Goal: Transaction & Acquisition: Purchase product/service

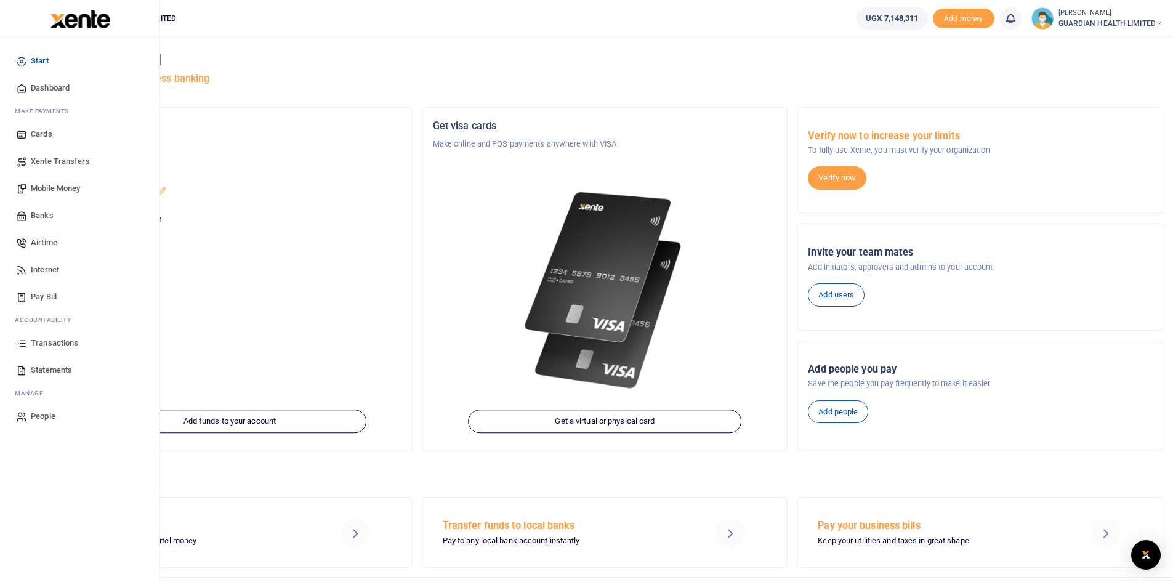
click at [49, 339] on span "Transactions" at bounding box center [54, 343] width 47 height 12
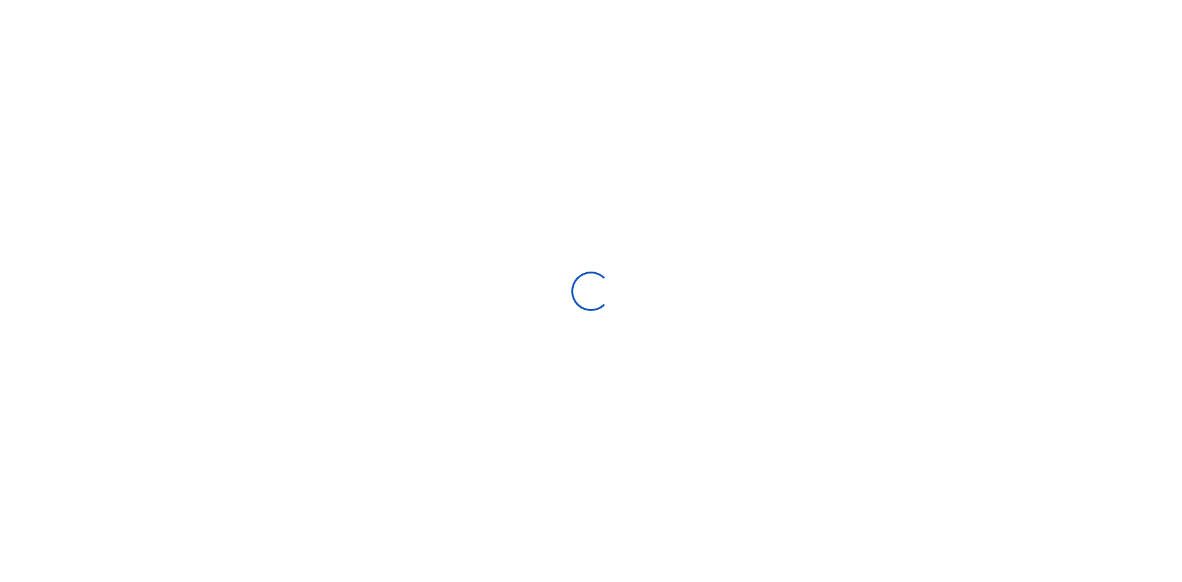
select select
type input "08/11/2025 - 09/09/2025"
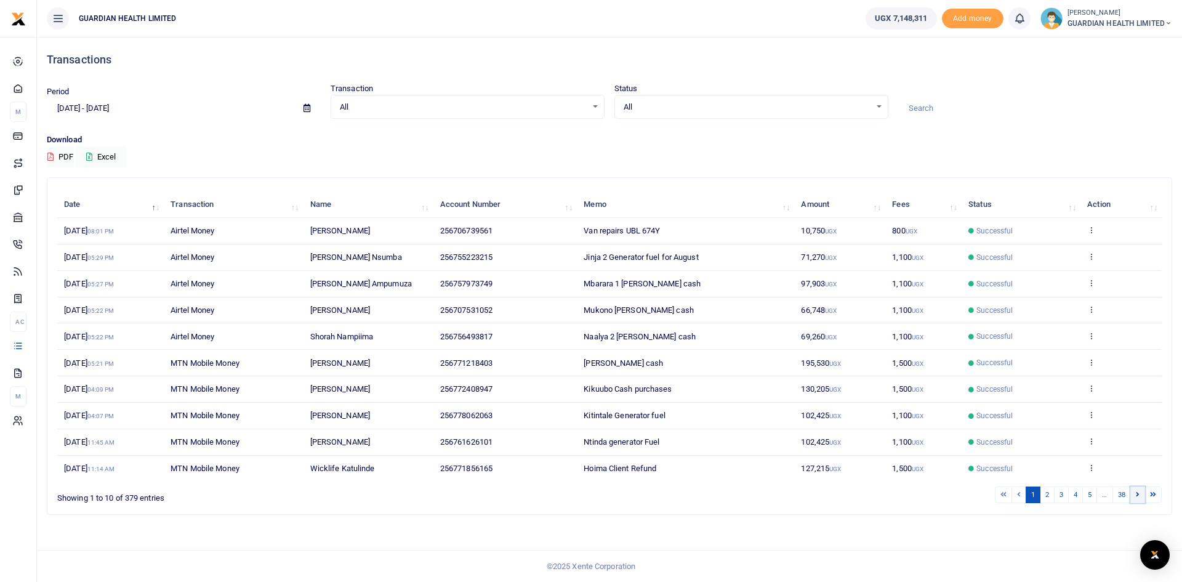
click at [1140, 495] on link at bounding box center [1138, 495] width 15 height 17
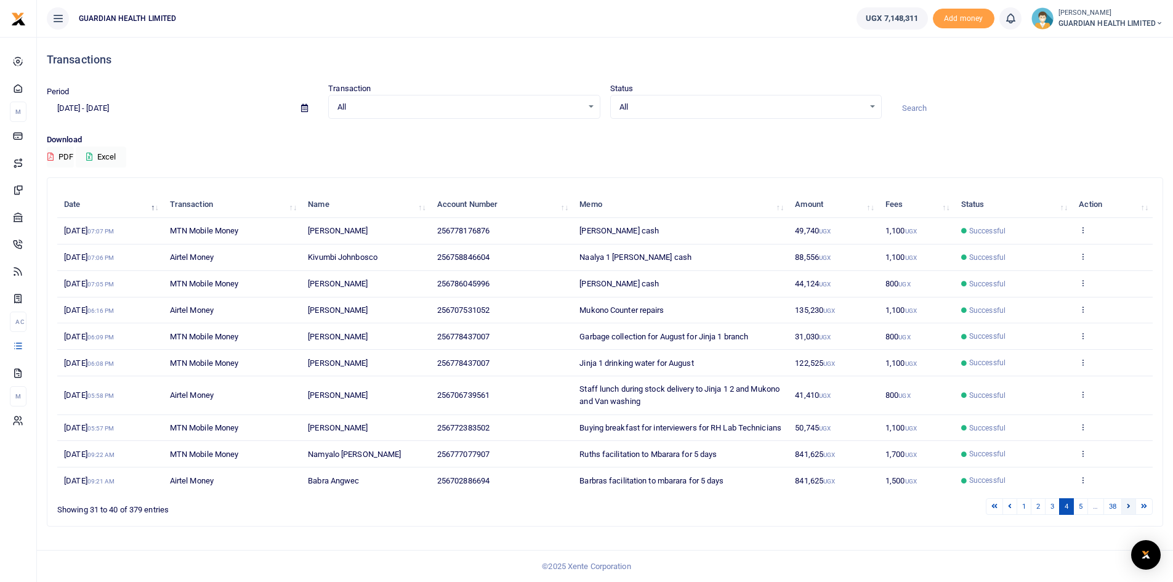
click at [1132, 515] on link at bounding box center [1128, 506] width 15 height 17
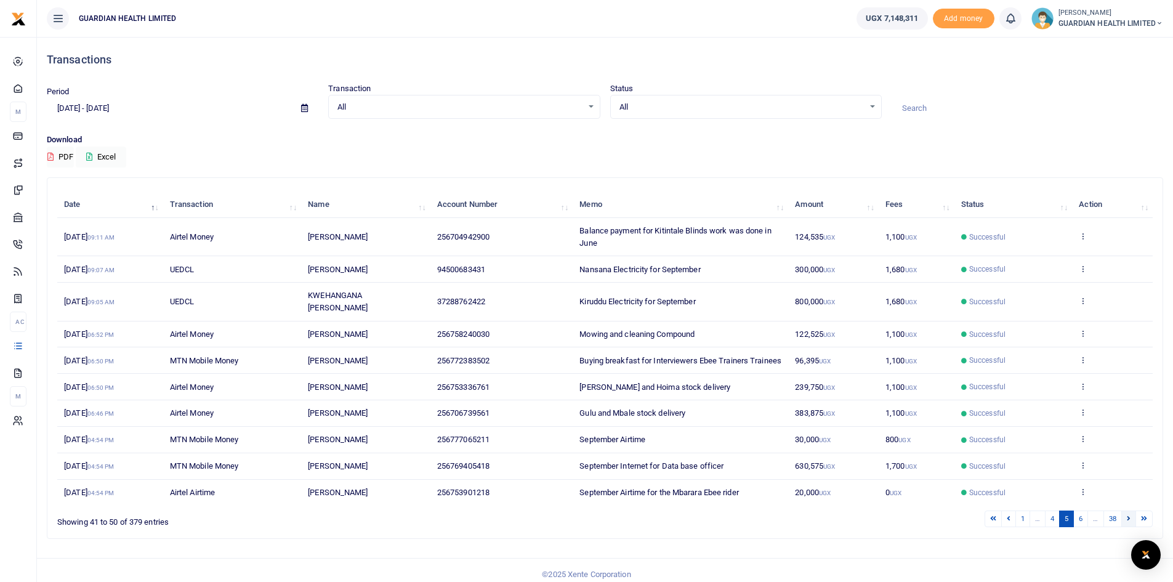
click at [1131, 527] on link at bounding box center [1128, 519] width 15 height 17
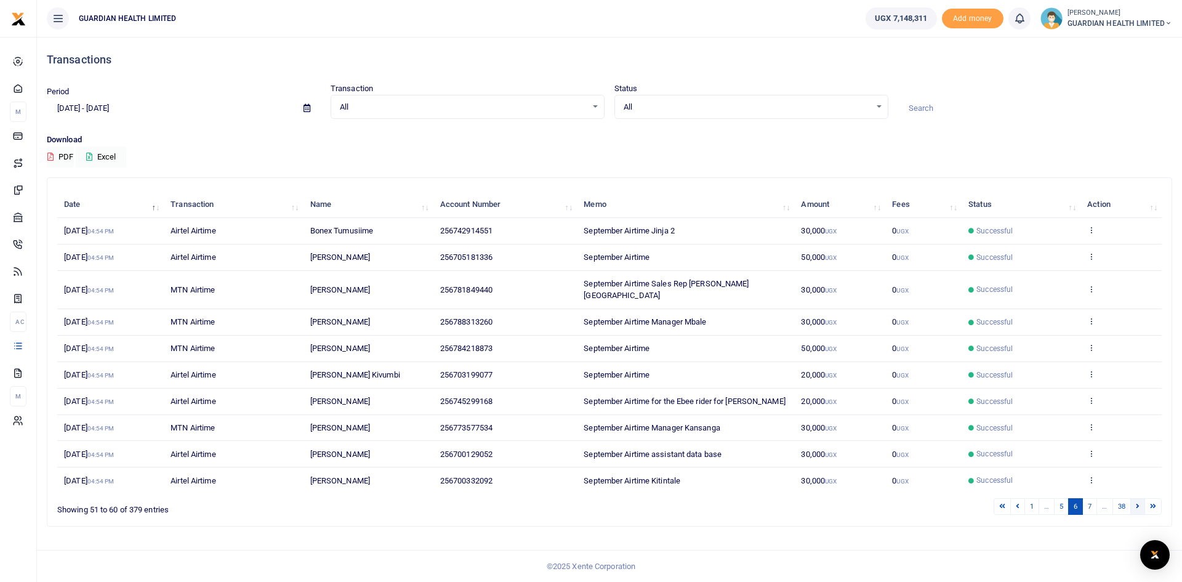
click at [1136, 503] on icon at bounding box center [1138, 506] width 4 height 7
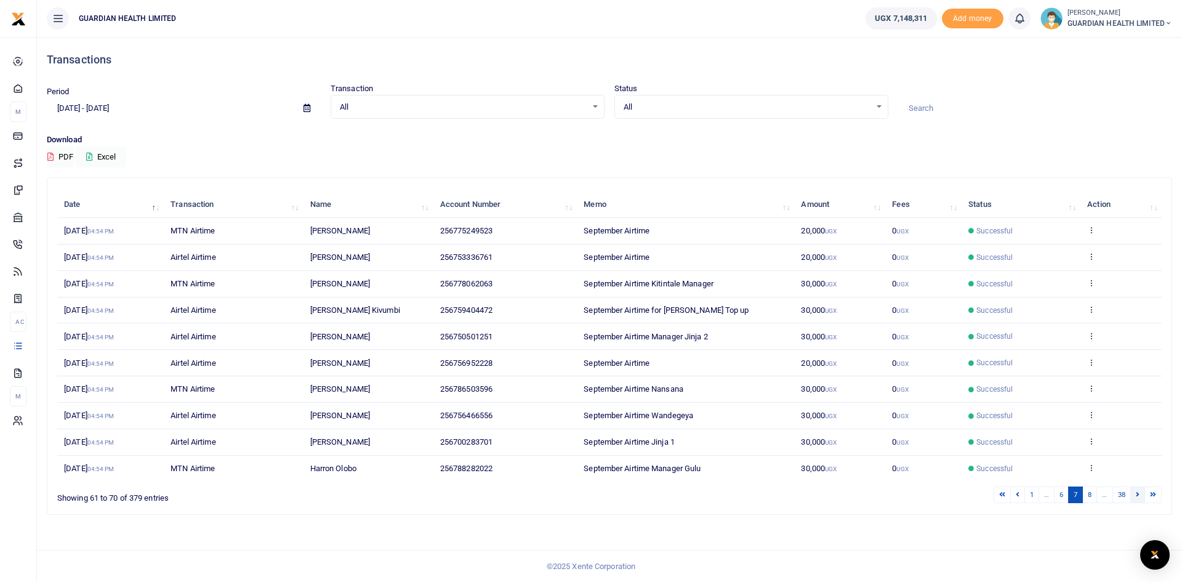
click at [1137, 495] on icon at bounding box center [1138, 494] width 4 height 7
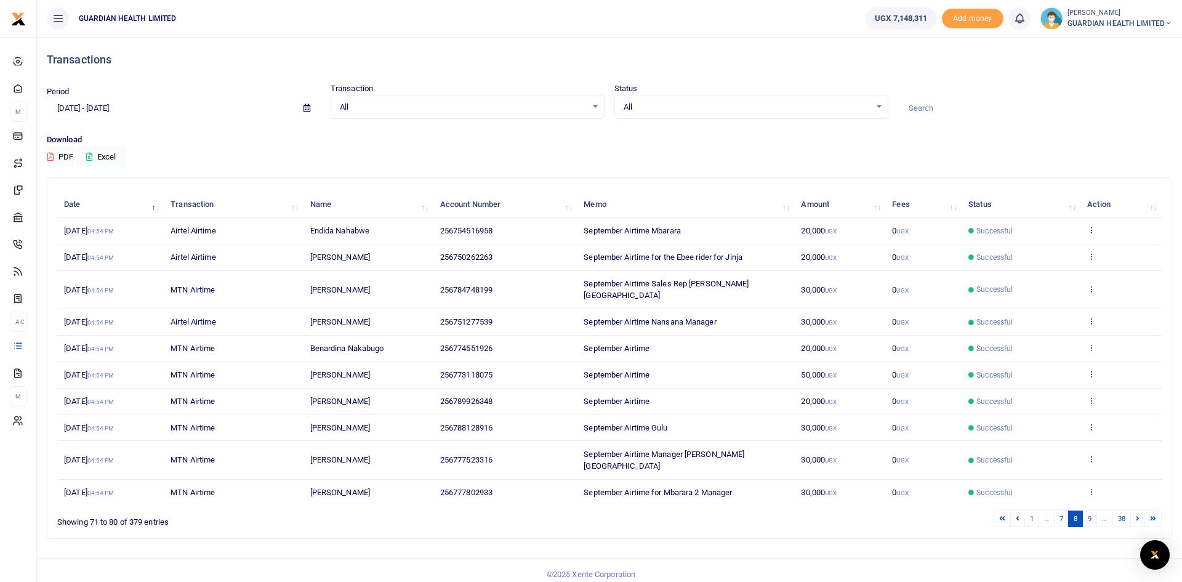
click at [1137, 515] on icon at bounding box center [1138, 518] width 4 height 7
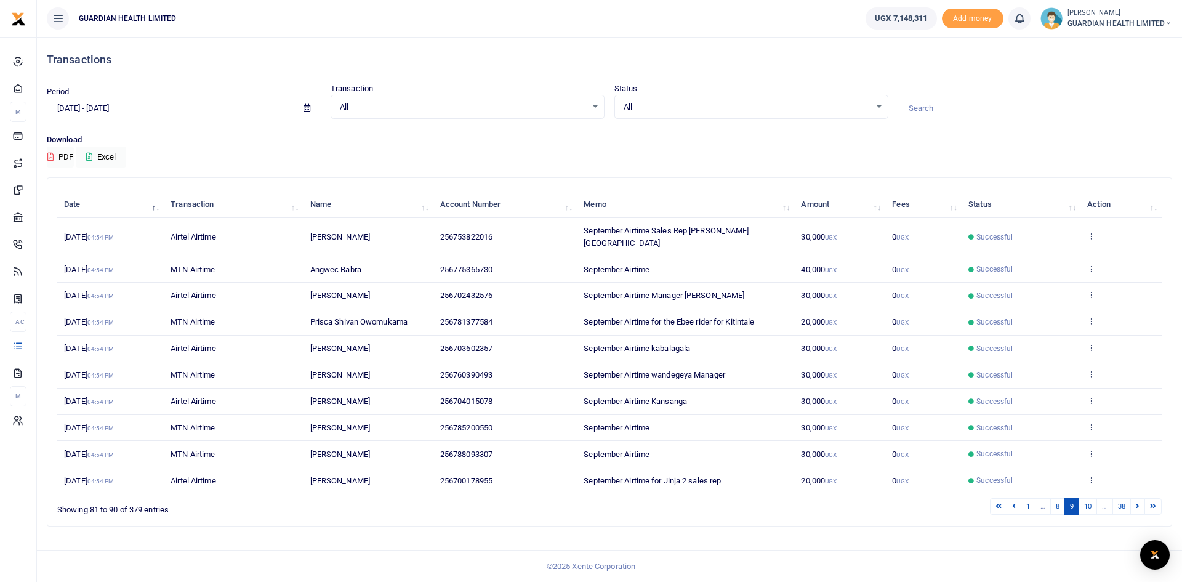
click at [1137, 503] on icon at bounding box center [1138, 506] width 4 height 7
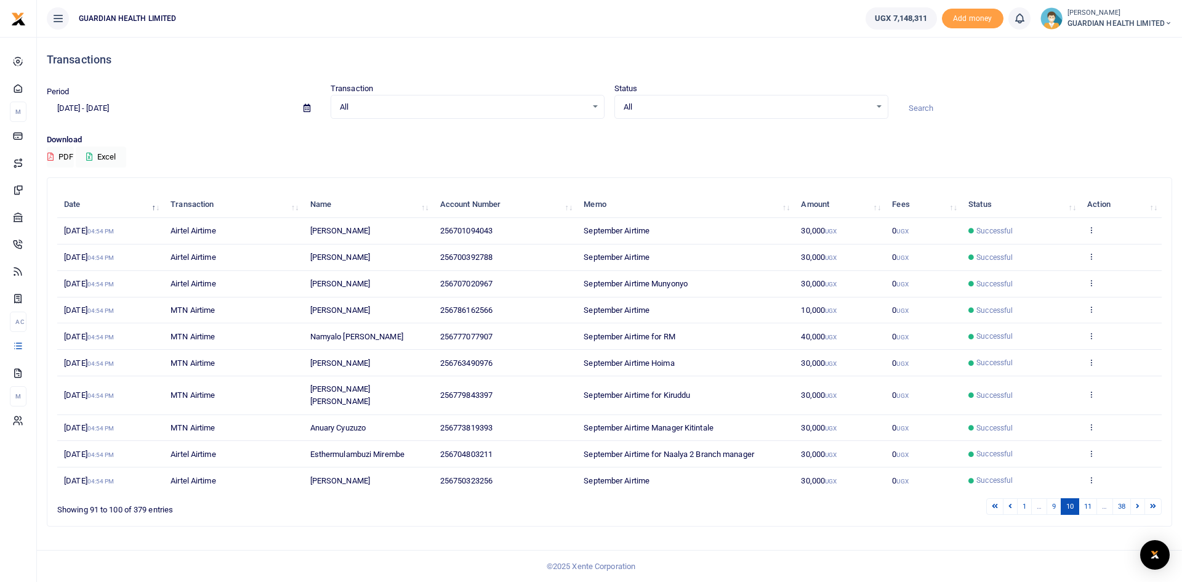
click at [1137, 503] on icon at bounding box center [1138, 506] width 4 height 7
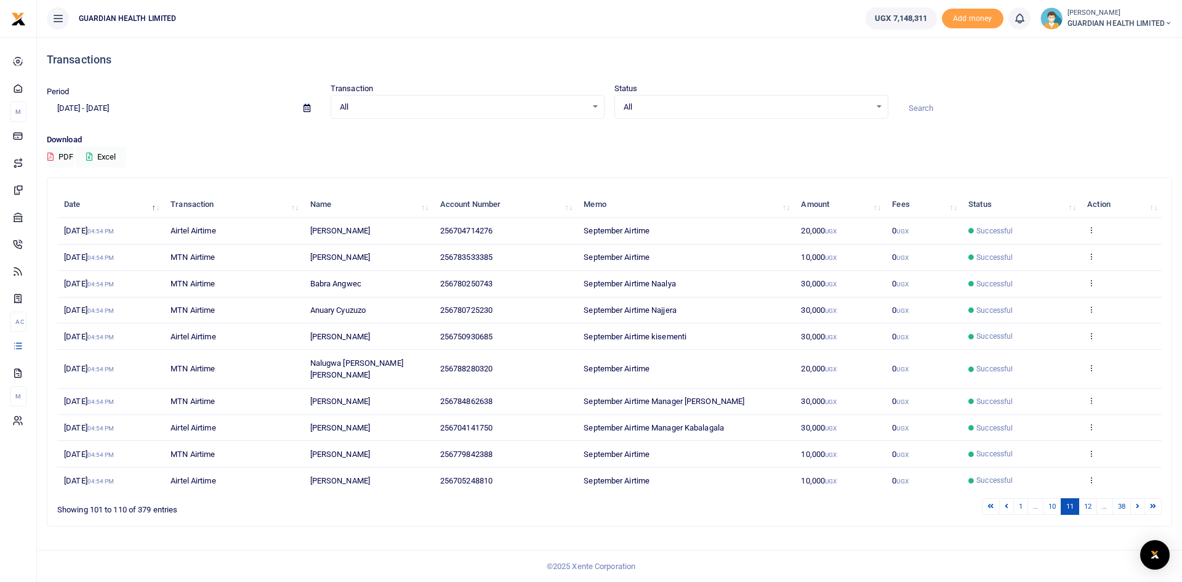
click at [1137, 503] on icon at bounding box center [1138, 506] width 4 height 7
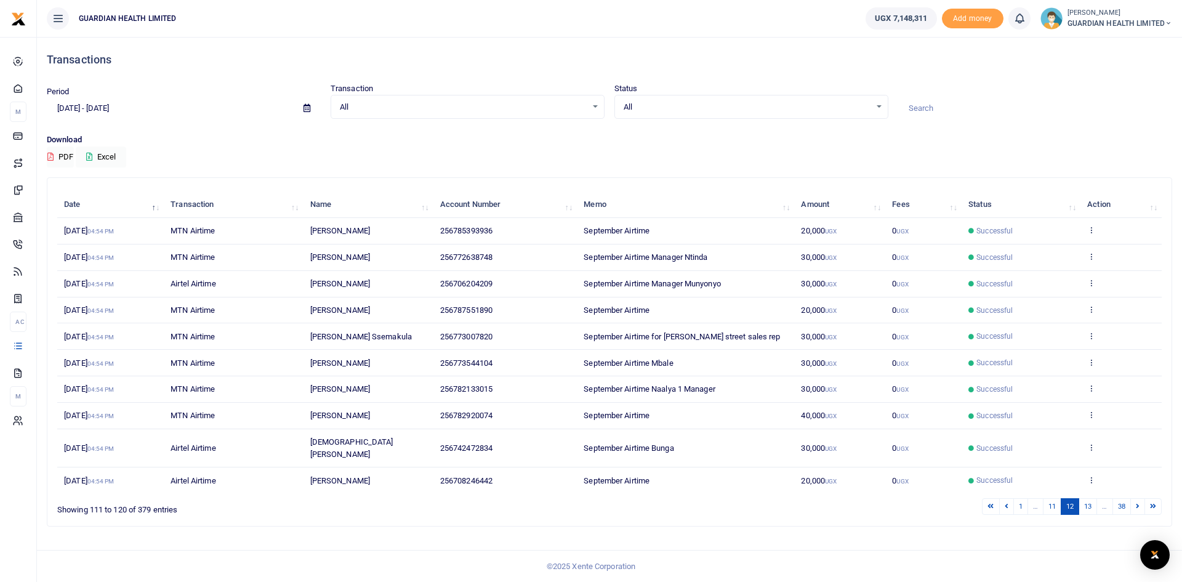
click at [1137, 503] on icon at bounding box center [1138, 506] width 4 height 7
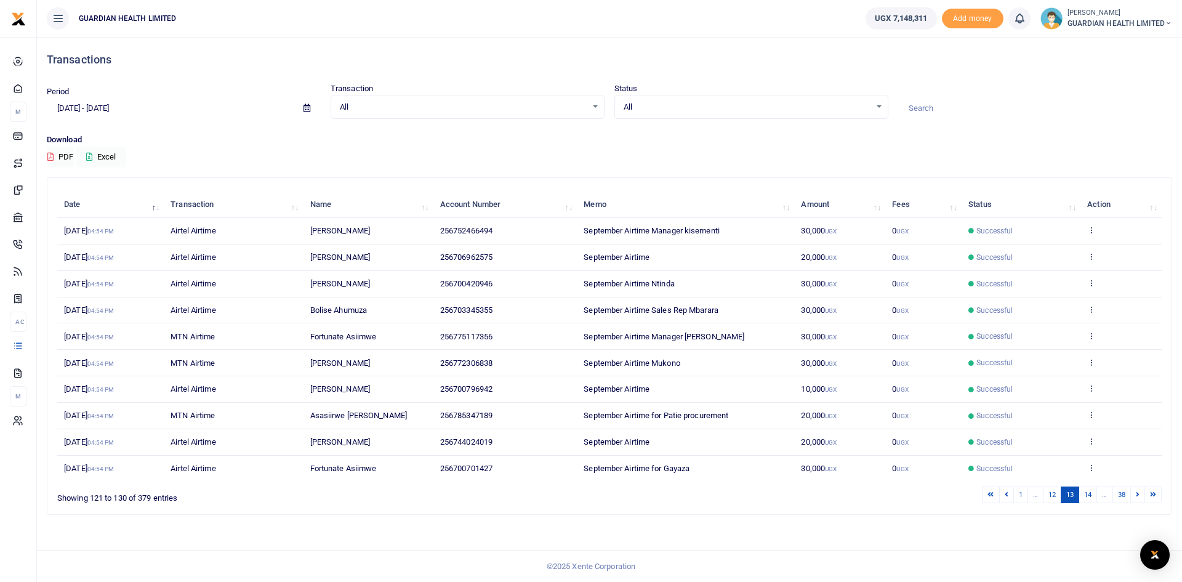
click at [1137, 495] on icon at bounding box center [1138, 494] width 4 height 7
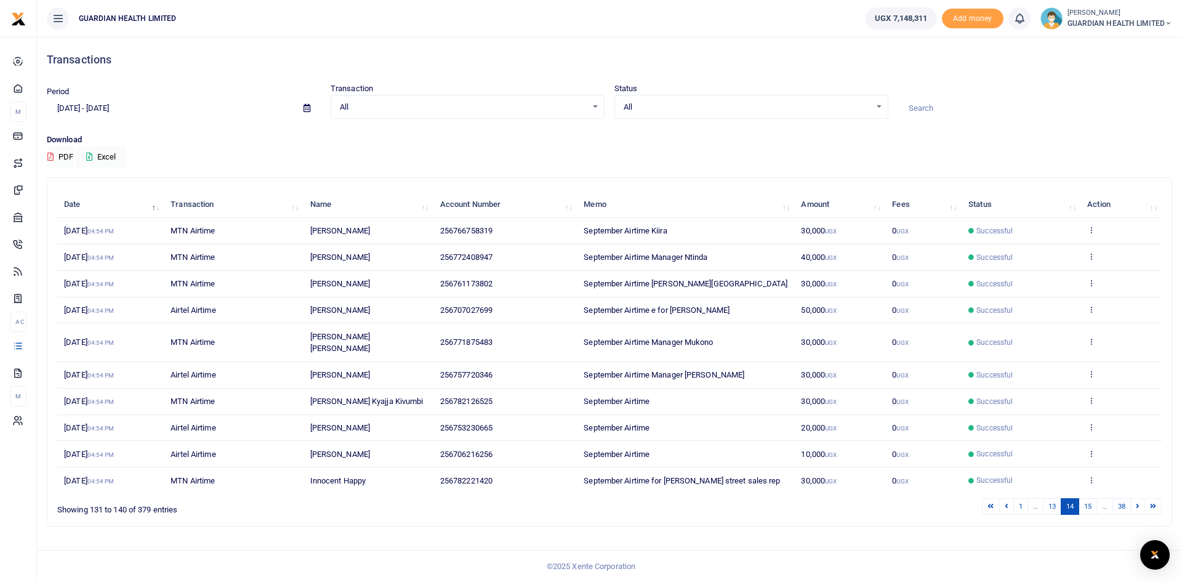
click at [1137, 503] on icon at bounding box center [1138, 506] width 4 height 7
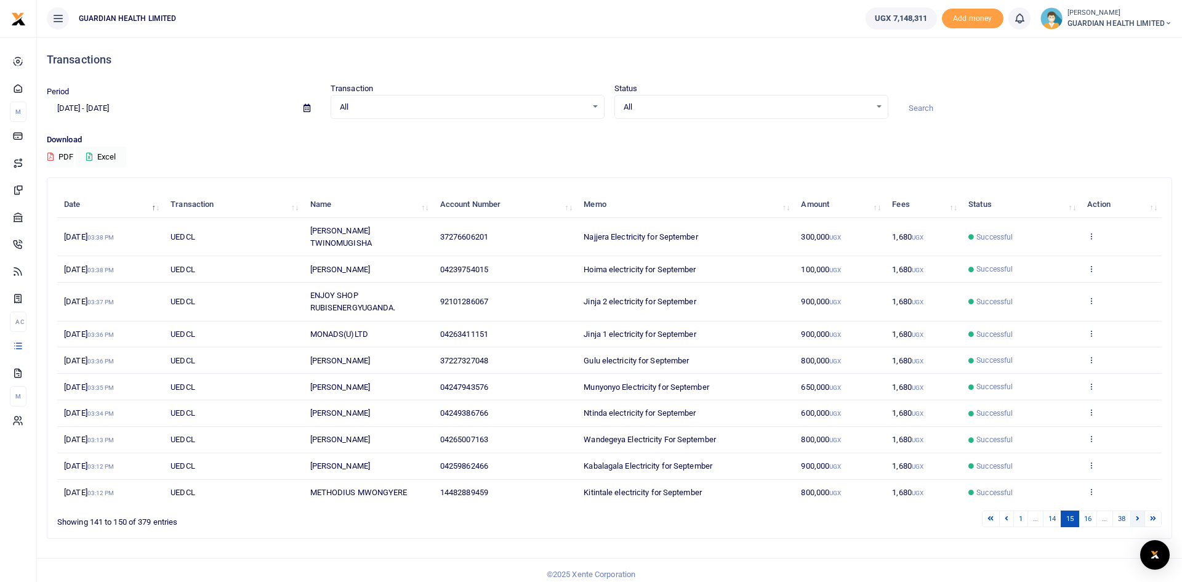
click at [1137, 515] on icon at bounding box center [1138, 518] width 4 height 7
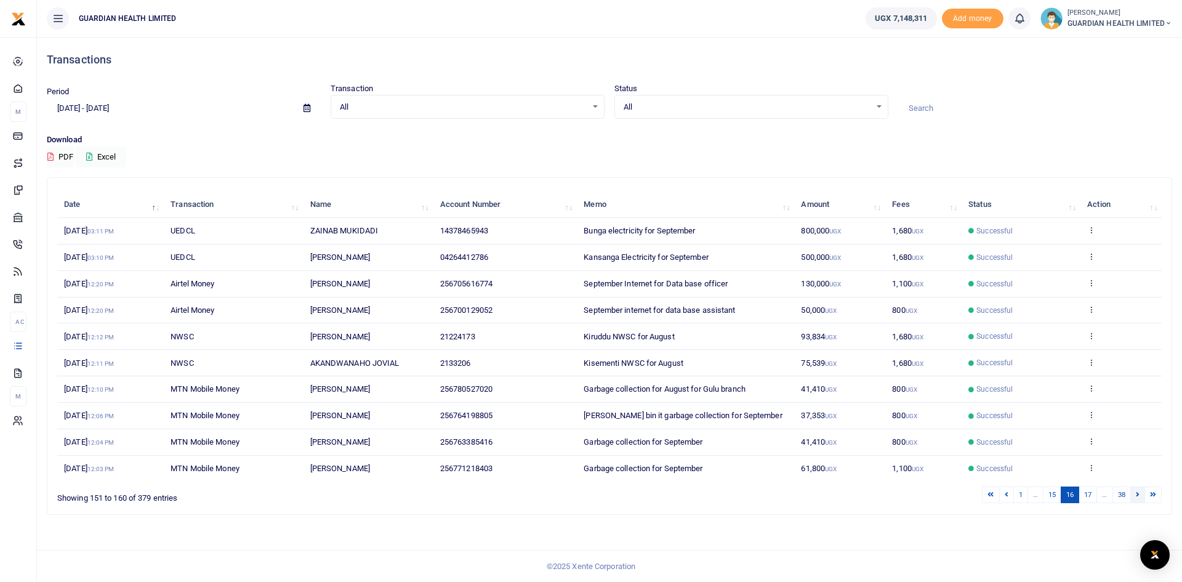
click at [1139, 492] on icon at bounding box center [1138, 494] width 4 height 7
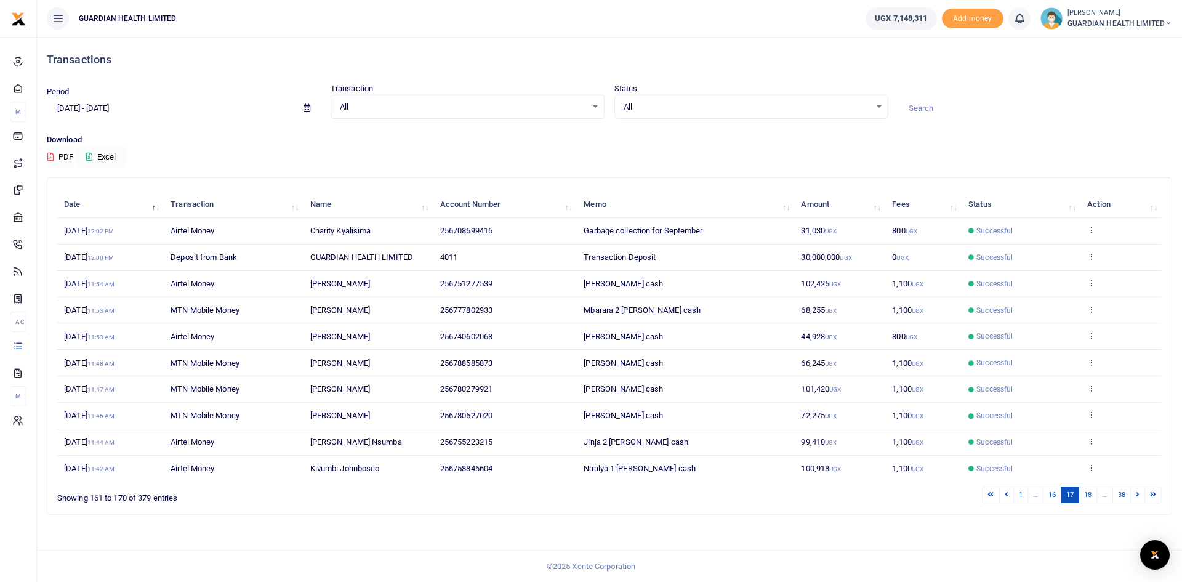
click at [1139, 492] on icon at bounding box center [1138, 494] width 4 height 7
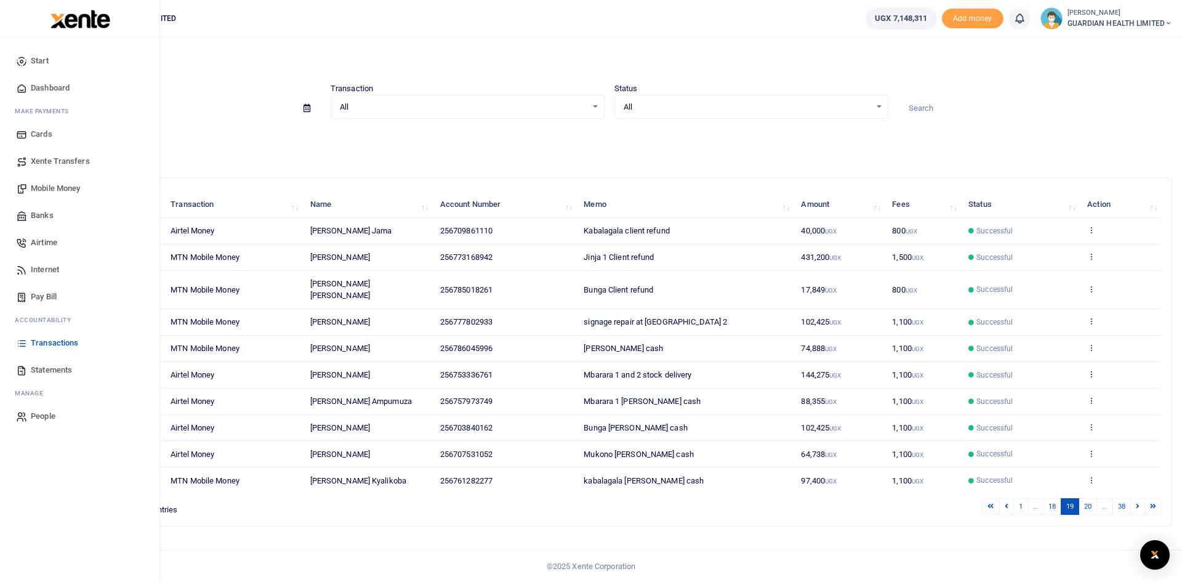
click at [61, 192] on span "Mobile Money" at bounding box center [55, 188] width 49 height 12
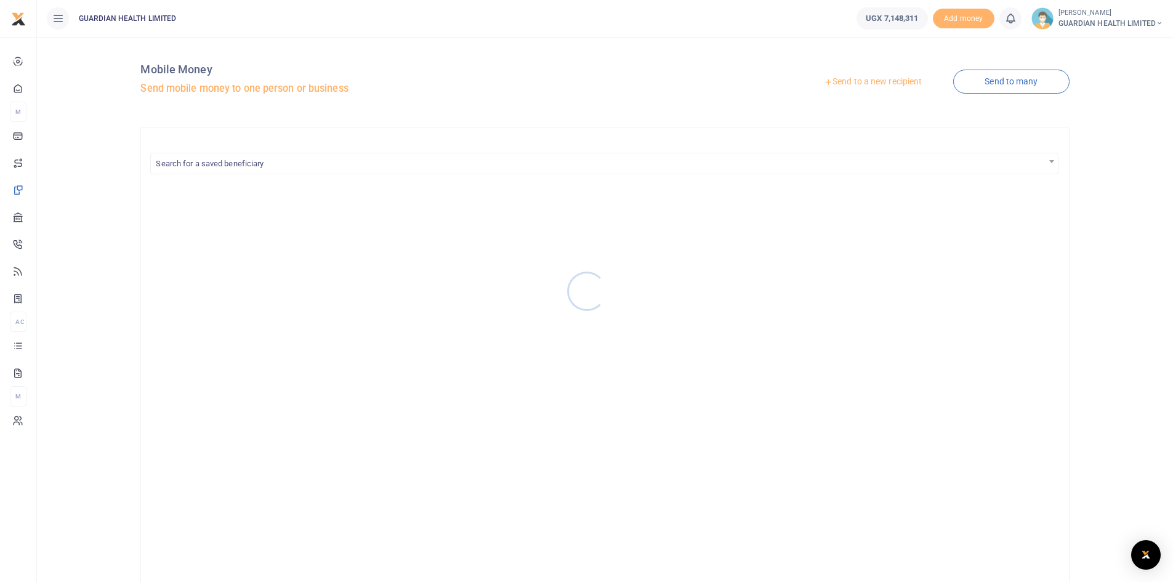
click at [867, 82] on div at bounding box center [586, 291] width 1173 height 582
click at [867, 82] on link "Send to a new recipient" at bounding box center [873, 82] width 161 height 22
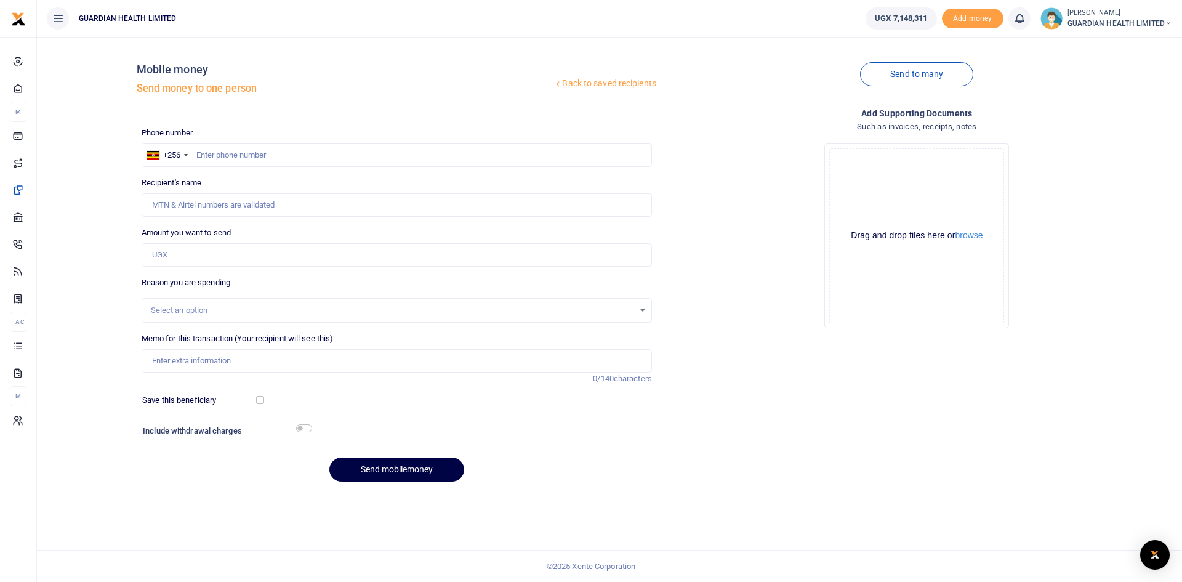
click at [287, 155] on div at bounding box center [591, 291] width 1182 height 582
click at [287, 155] on input "text" at bounding box center [397, 154] width 511 height 23
click at [261, 155] on input "text" at bounding box center [397, 154] width 511 height 23
type input "772775237"
type input "[PERSON_NAME] [PERSON_NAME]"
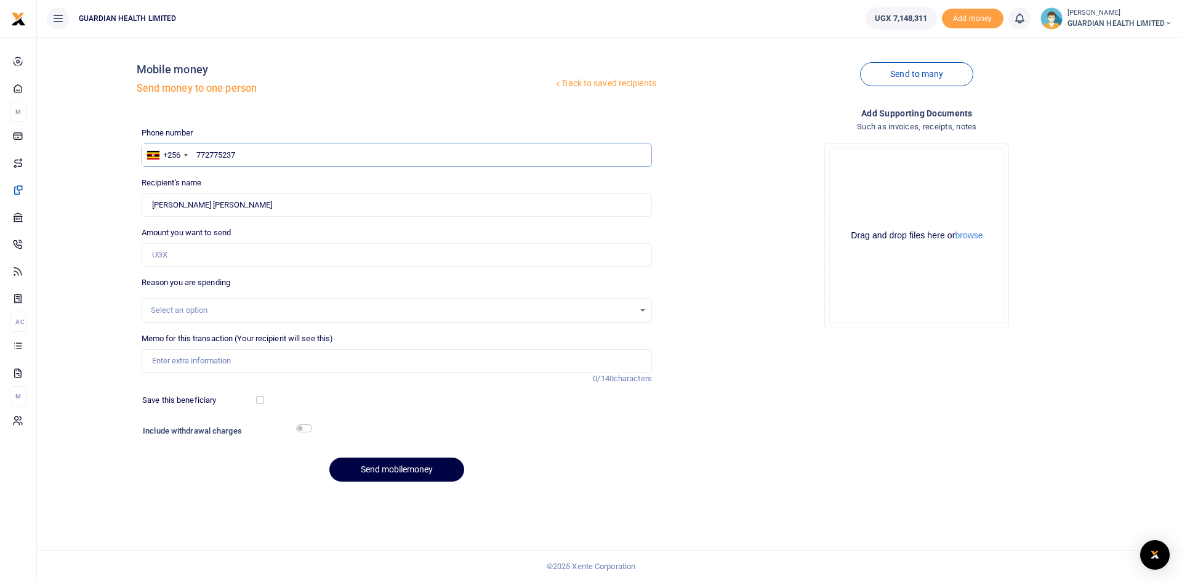
type input "772775237"
click at [318, 257] on input "Amount you want to send" at bounding box center [397, 254] width 511 height 23
type input "338,580"
click at [224, 308] on div "Select an option" at bounding box center [392, 310] width 483 height 12
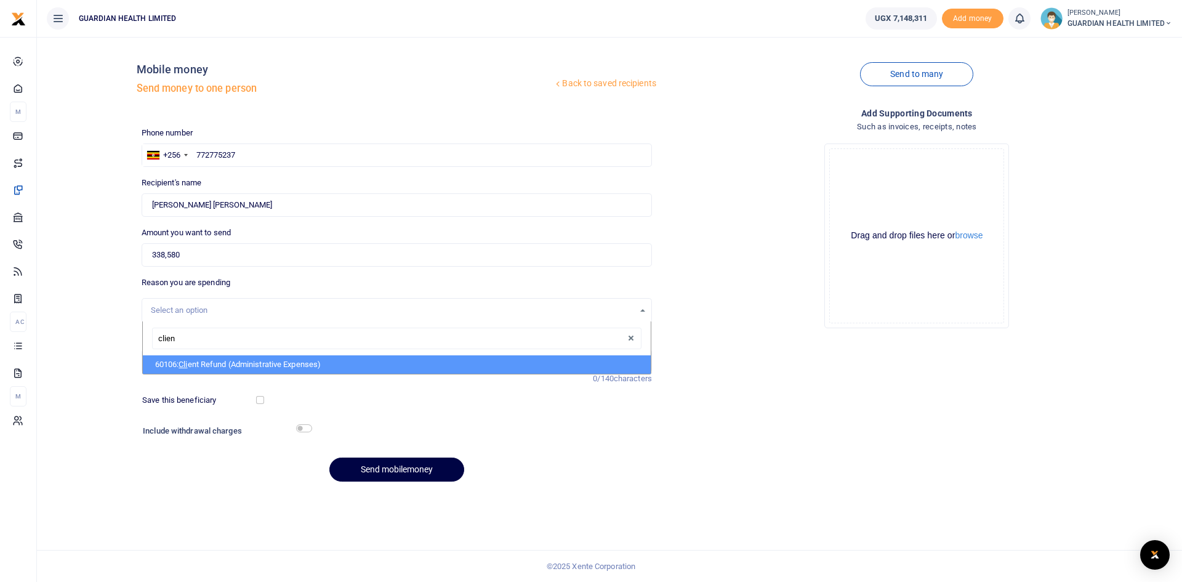
type input "client"
click at [220, 364] on li "60106: Client Refund (Administrative Expenses)" at bounding box center [397, 364] width 508 height 18
select select "5411"
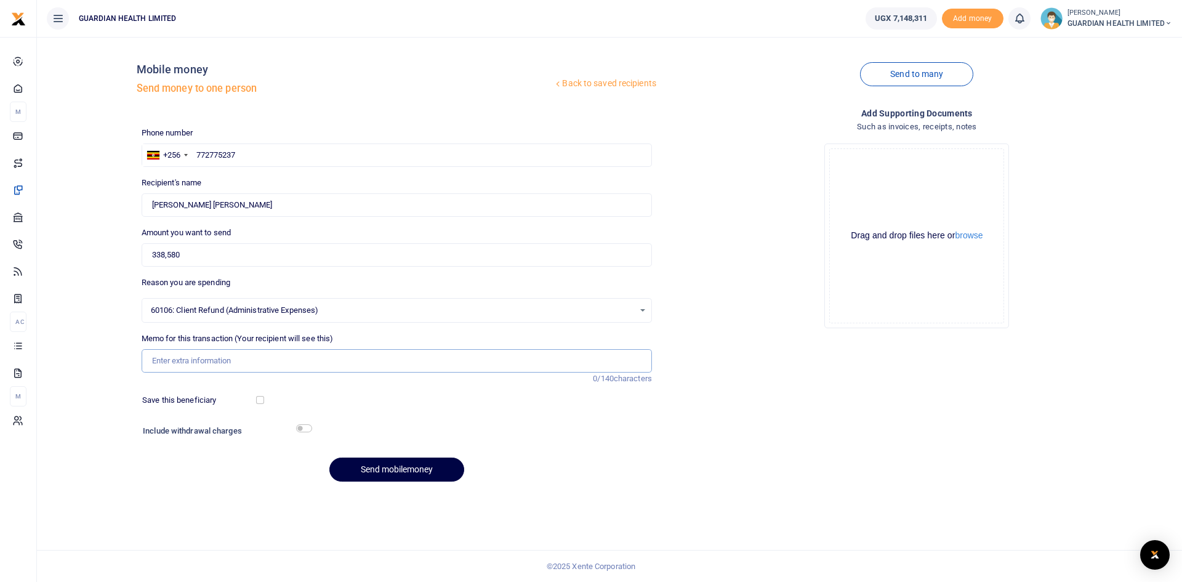
click at [214, 363] on input "Memo for this transaction (Your recipient will see this)" at bounding box center [397, 360] width 511 height 23
type input "Munyonyo Client refund"
click at [404, 473] on button "Send mobilemoney" at bounding box center [396, 470] width 135 height 24
